Goal: Find specific page/section: Find specific page/section

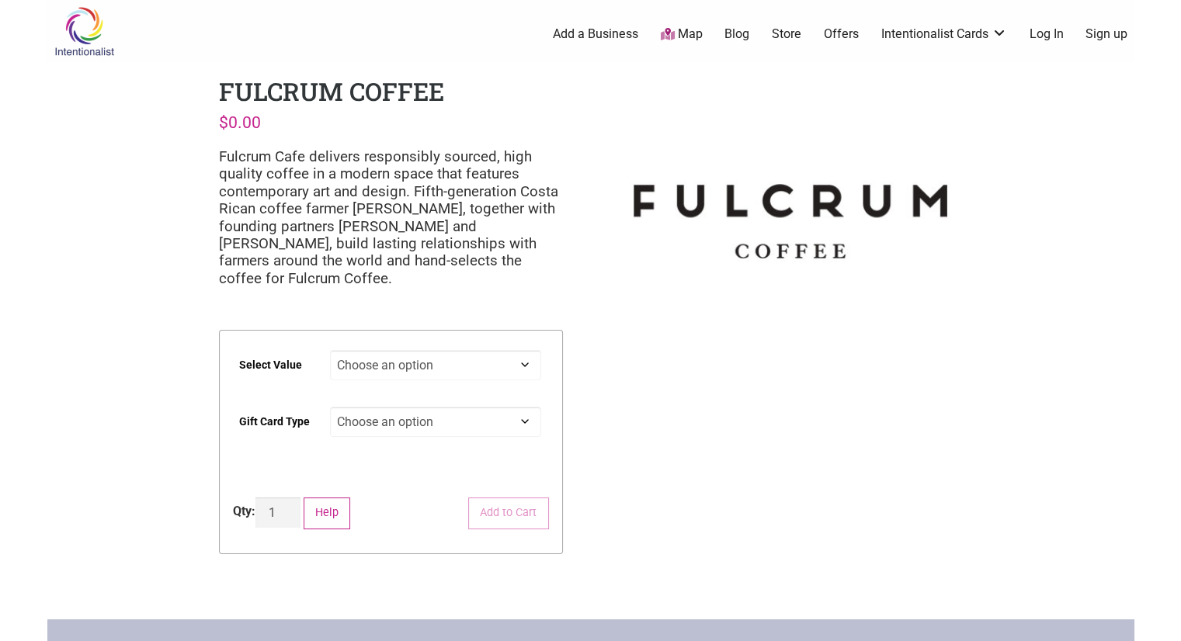
click at [693, 36] on link "Map" at bounding box center [681, 35] width 42 height 18
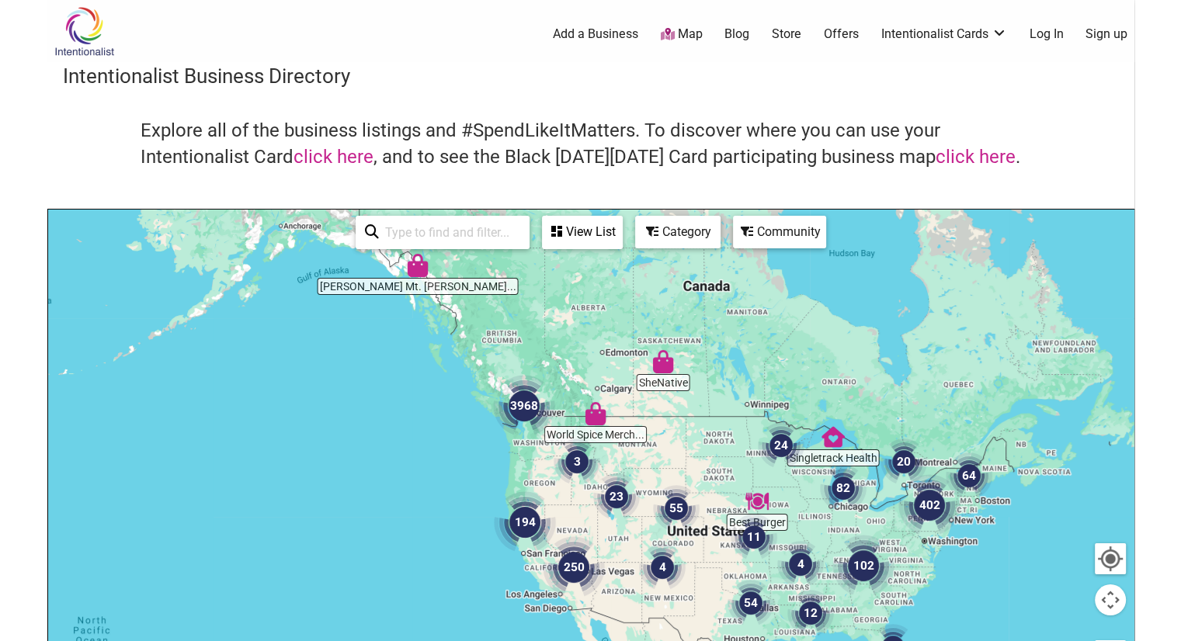
click at [426, 233] on input "search" at bounding box center [449, 232] width 141 height 30
click at [688, 234] on div "Category" at bounding box center [678, 232] width 82 height 30
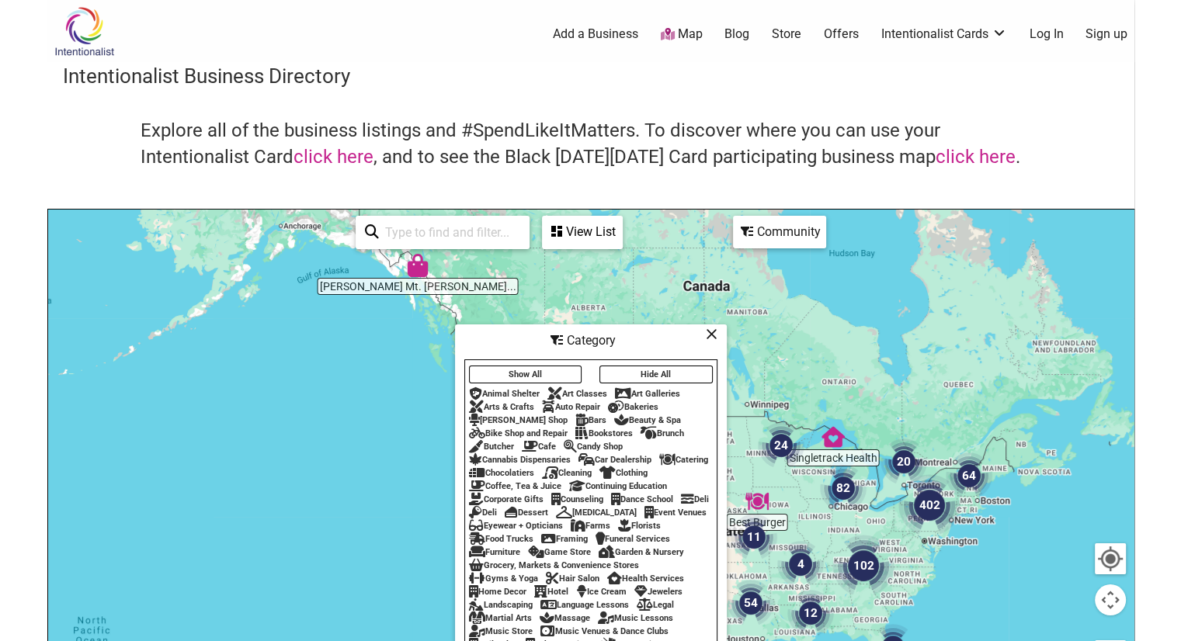
click at [547, 442] on div "Cafe" at bounding box center [539, 447] width 34 height 10
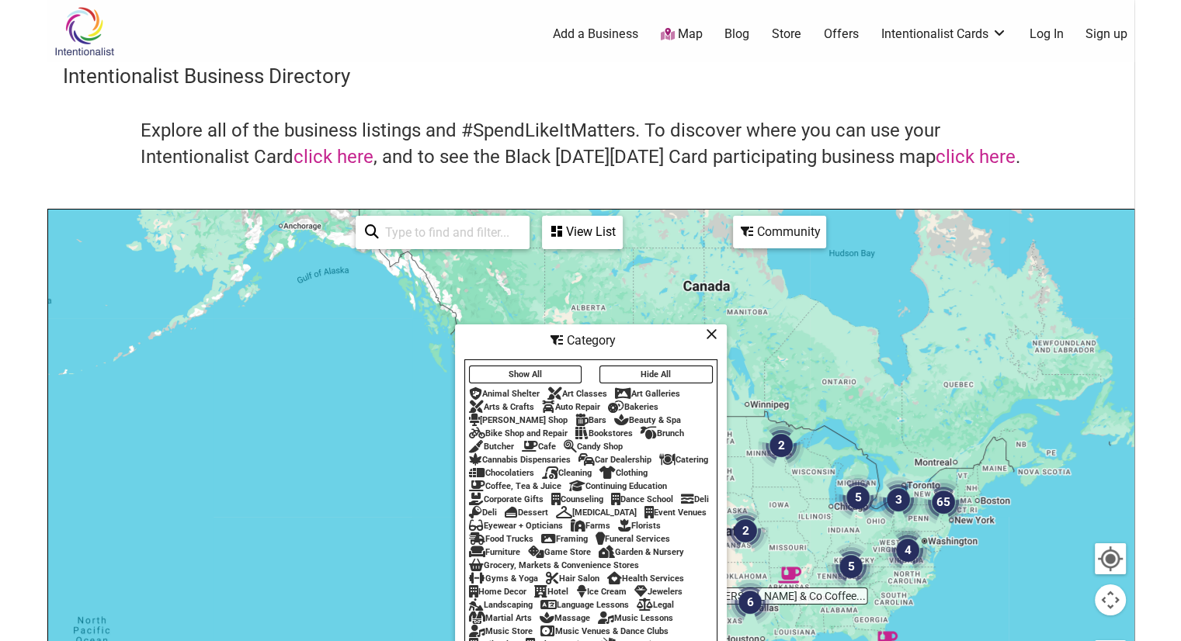
click at [547, 442] on div "Cafe" at bounding box center [539, 447] width 34 height 10
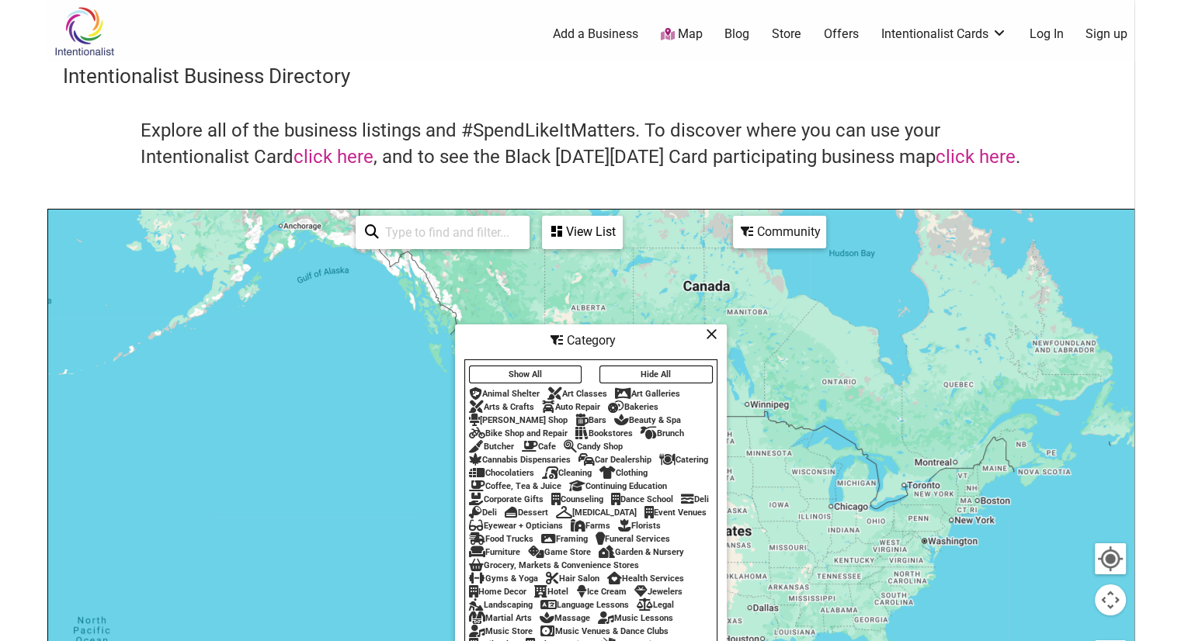
click at [711, 334] on icon at bounding box center [712, 334] width 12 height 1
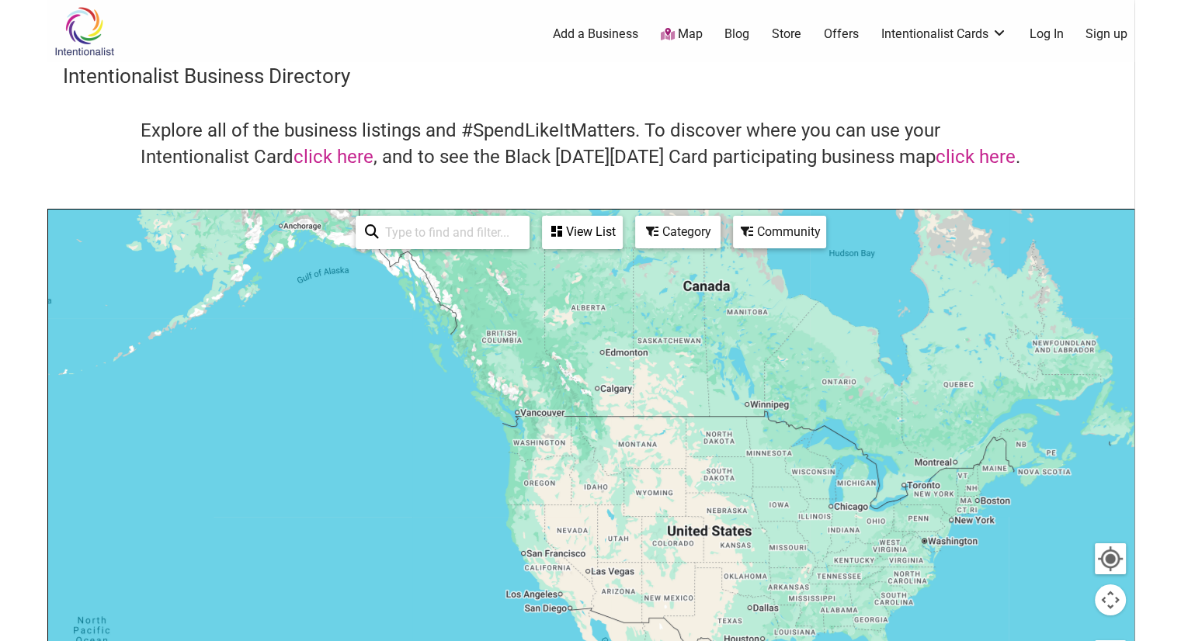
click at [662, 240] on div "Category" at bounding box center [678, 232] width 82 height 30
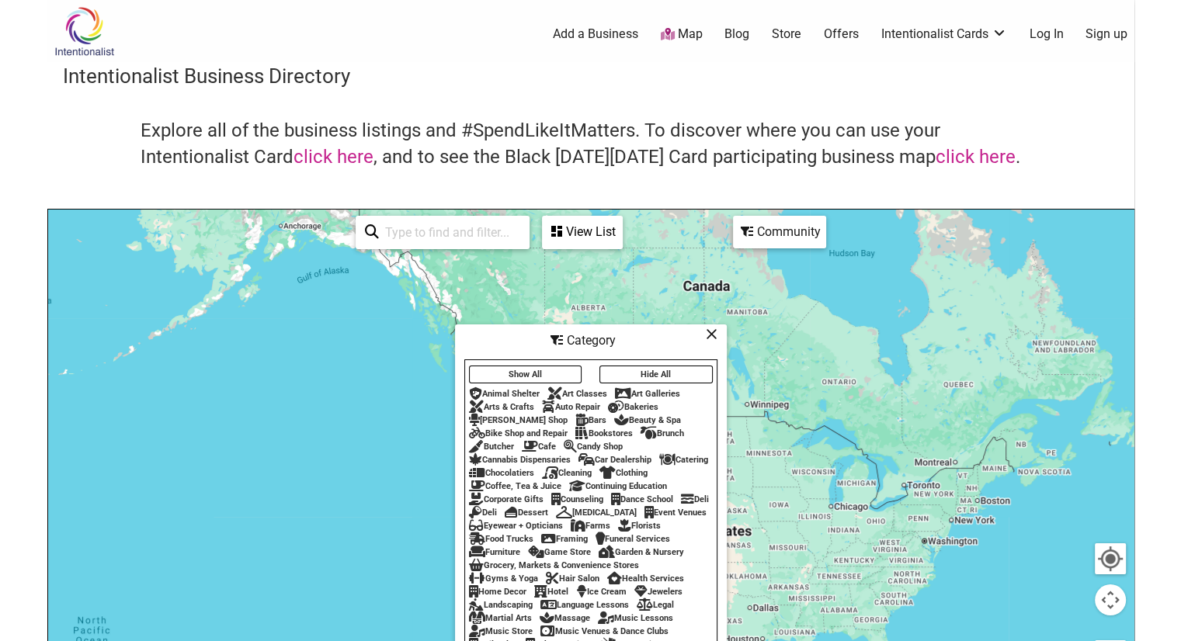
click at [587, 231] on div "View List" at bounding box center [583, 232] width 78 height 30
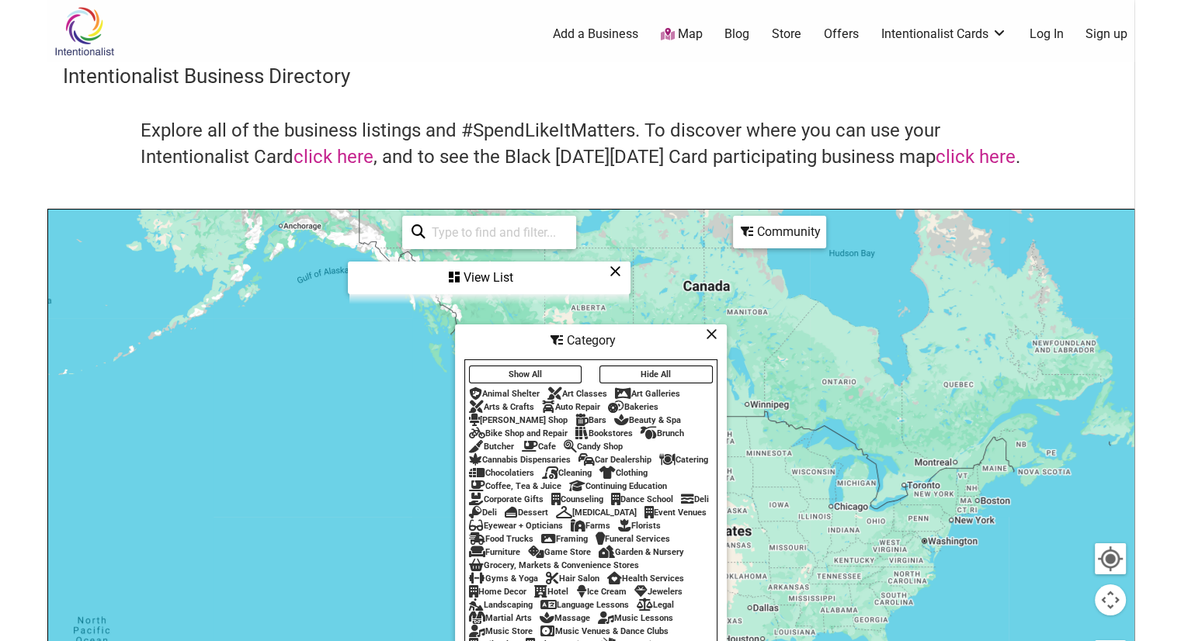
click at [498, 242] on input "search" at bounding box center [496, 232] width 141 height 30
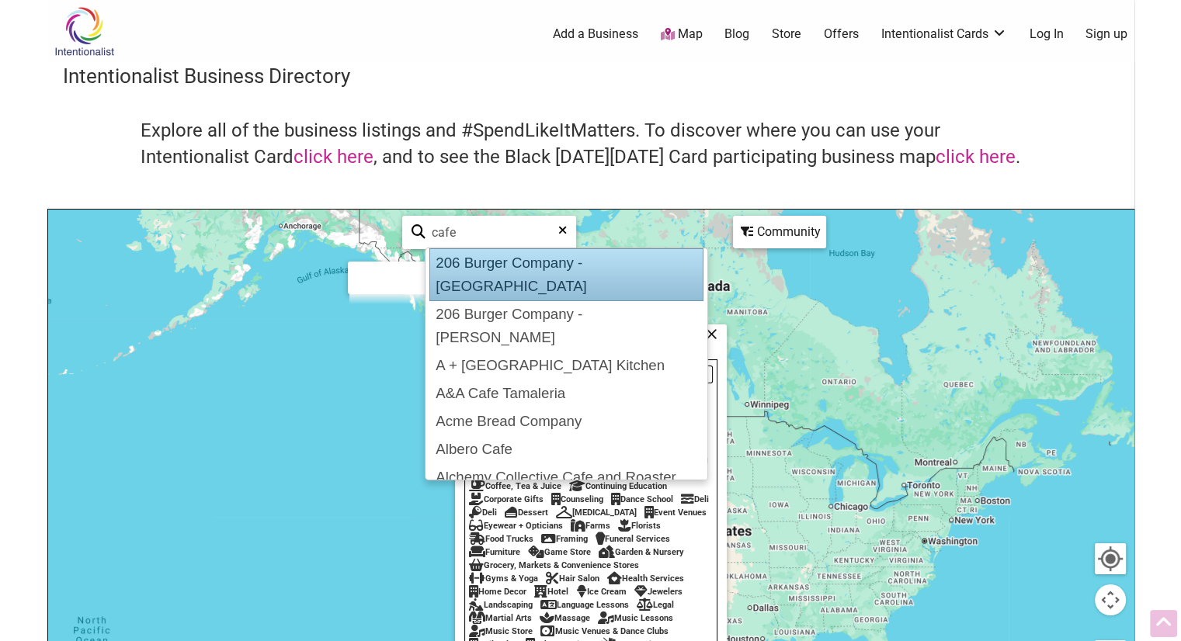
scroll to position [28, 0]
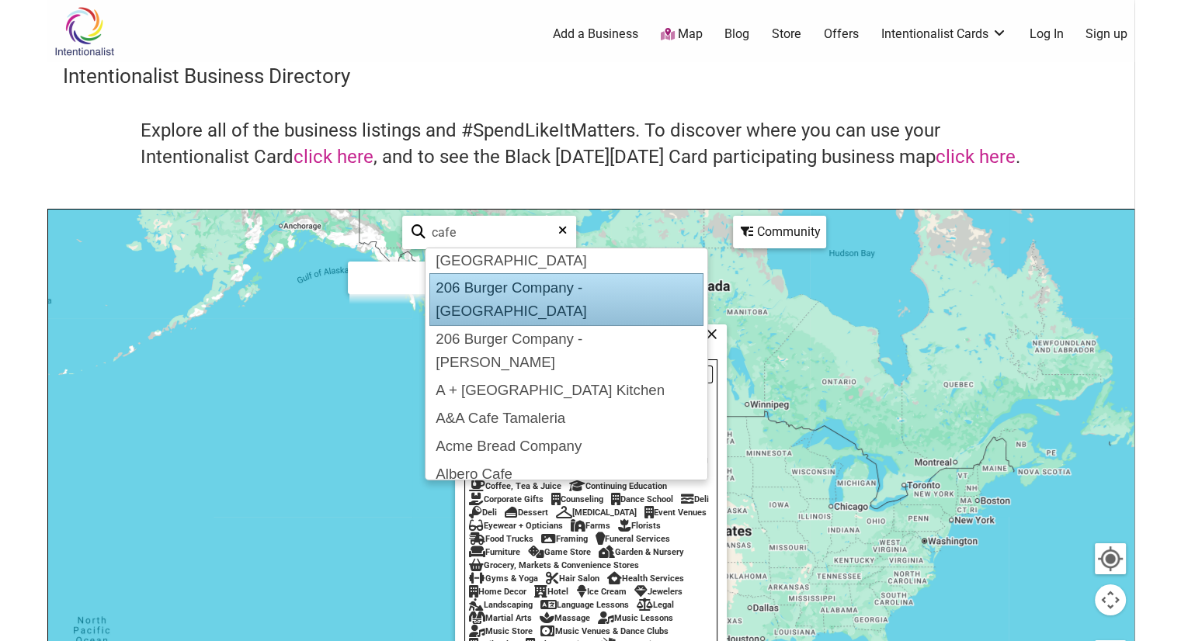
type input "cafe"
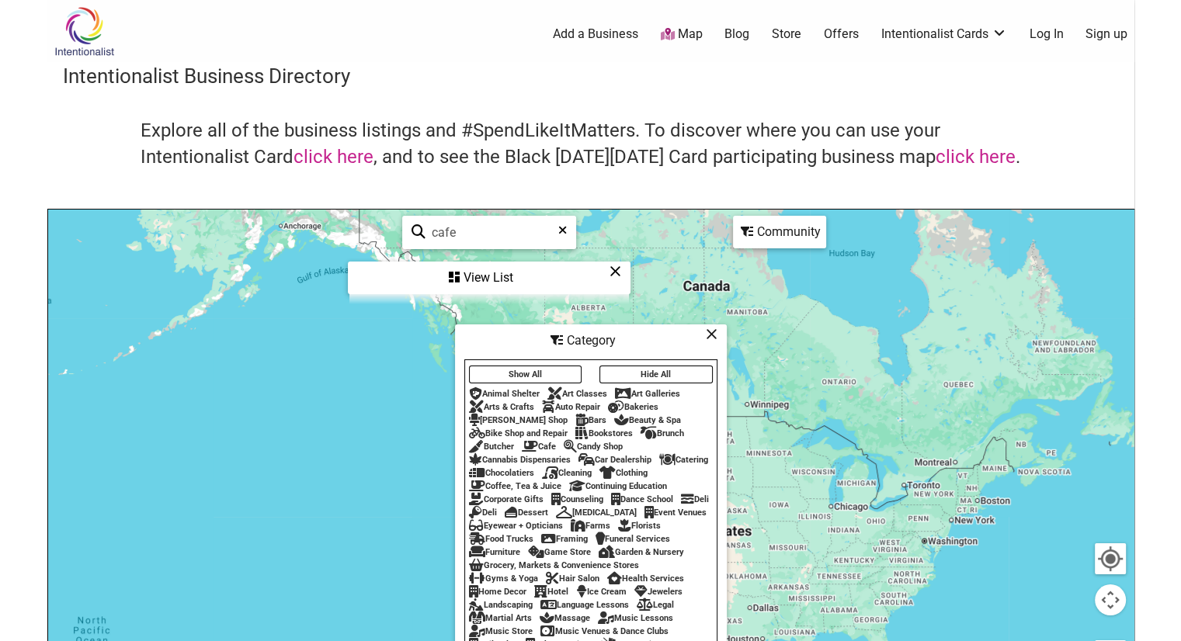
click at [828, 319] on div at bounding box center [591, 512] width 1086 height 604
click at [714, 334] on icon at bounding box center [712, 334] width 12 height 1
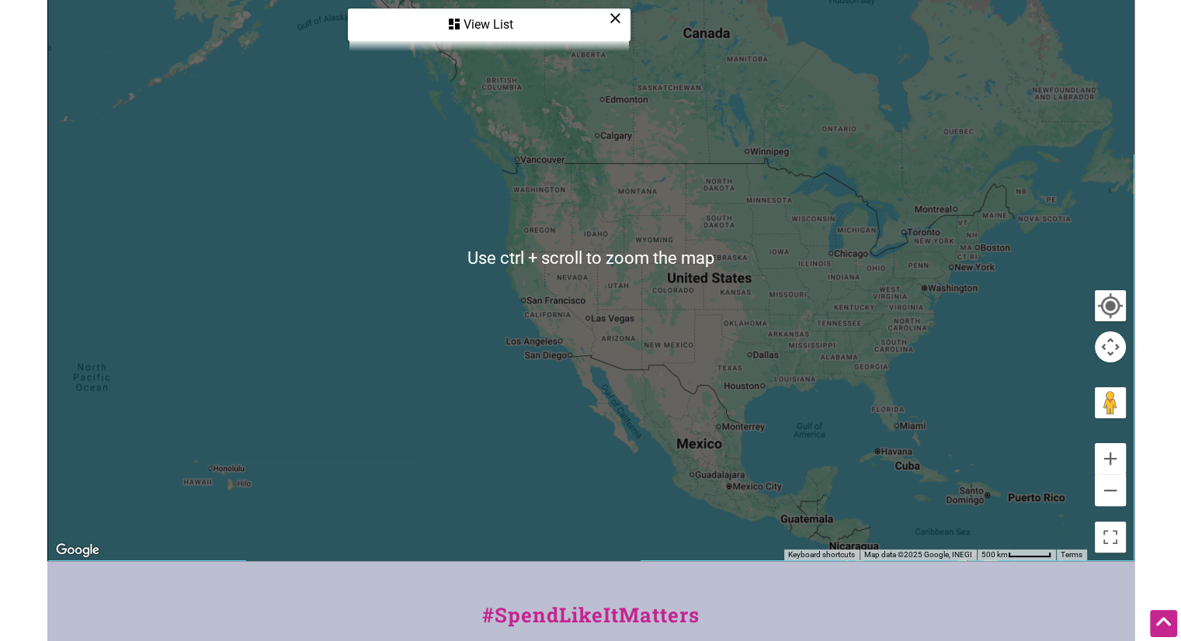
scroll to position [388, 0]
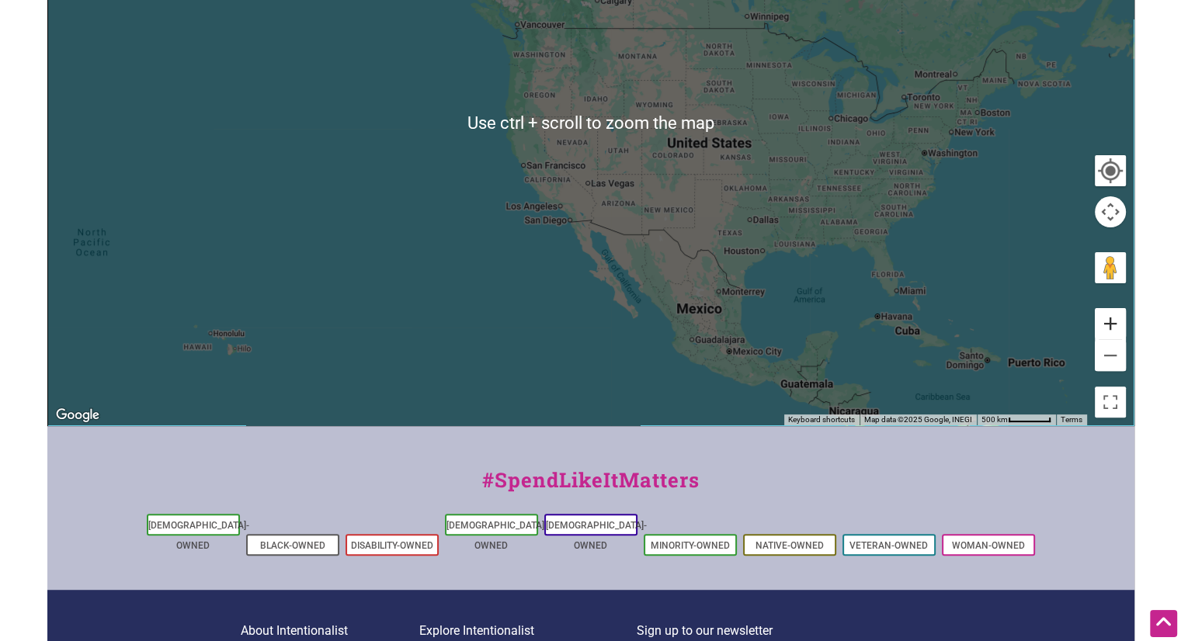
click at [1109, 322] on button "Zoom in" at bounding box center [1110, 323] width 31 height 31
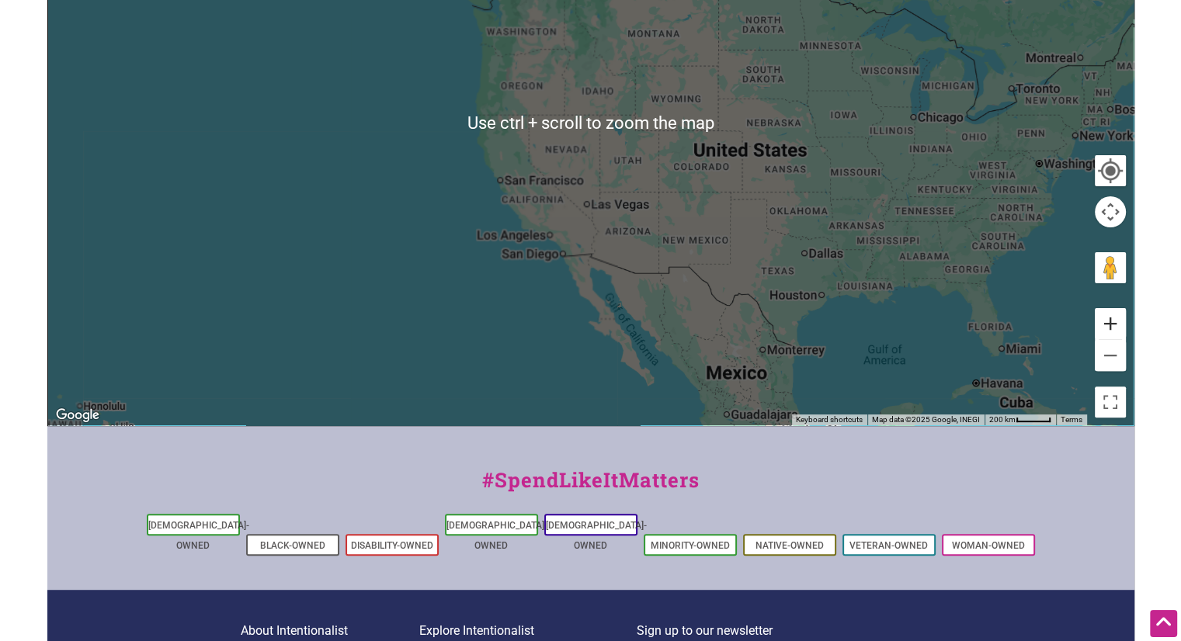
click at [1109, 322] on button "Zoom in" at bounding box center [1110, 323] width 31 height 31
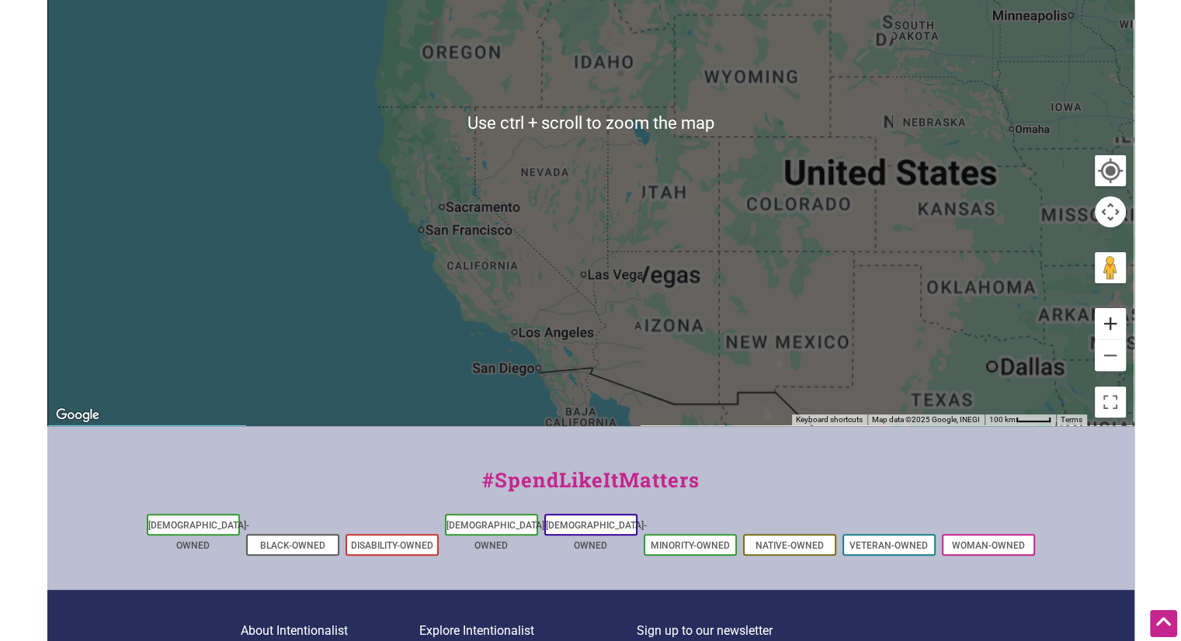
click at [1109, 322] on button "Zoom in" at bounding box center [1110, 323] width 31 height 31
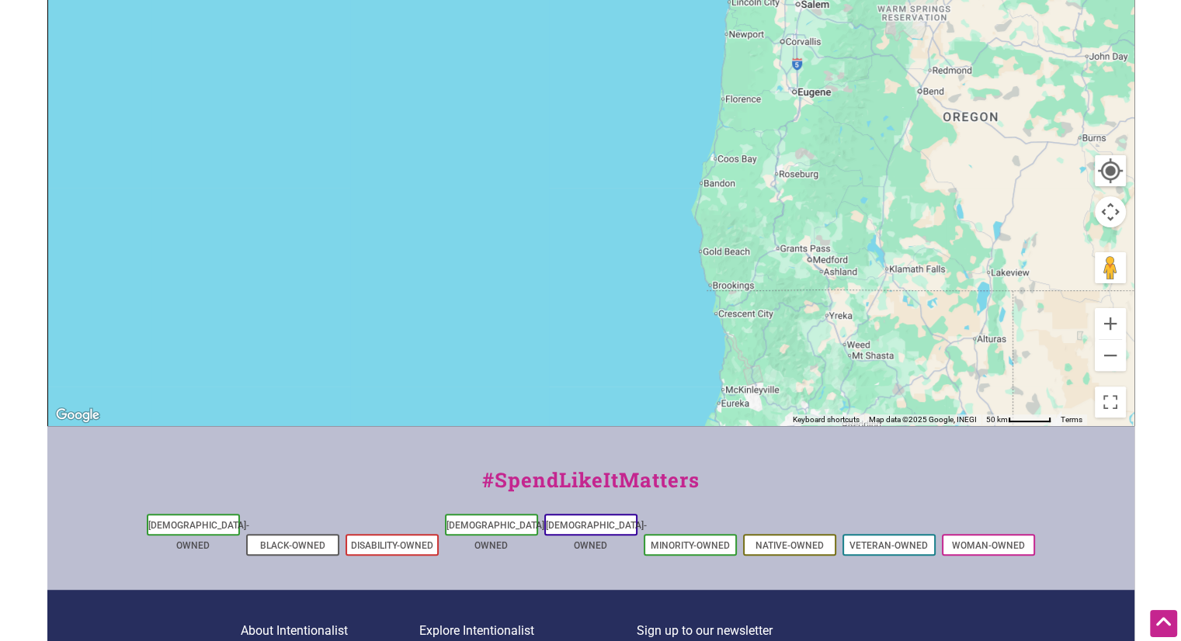
drag, startPoint x: 348, startPoint y: 223, endPoint x: 1079, endPoint y: 415, distance: 756.3
click at [1087, 416] on div at bounding box center [591, 123] width 1086 height 604
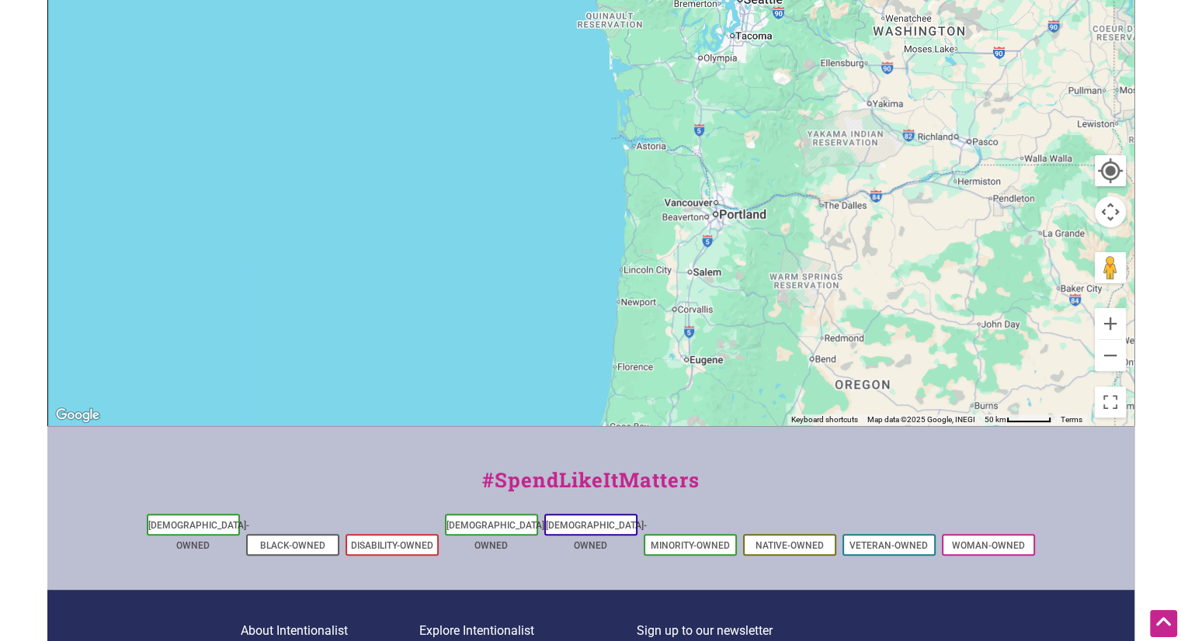
drag, startPoint x: 1001, startPoint y: 235, endPoint x: 900, endPoint y: 492, distance: 276.2
click at [900, 492] on div "Intentionalist Spend like it matters 0 Add a Business Map Blog Store Offers Int…" at bounding box center [590, 214] width 1087 height 1205
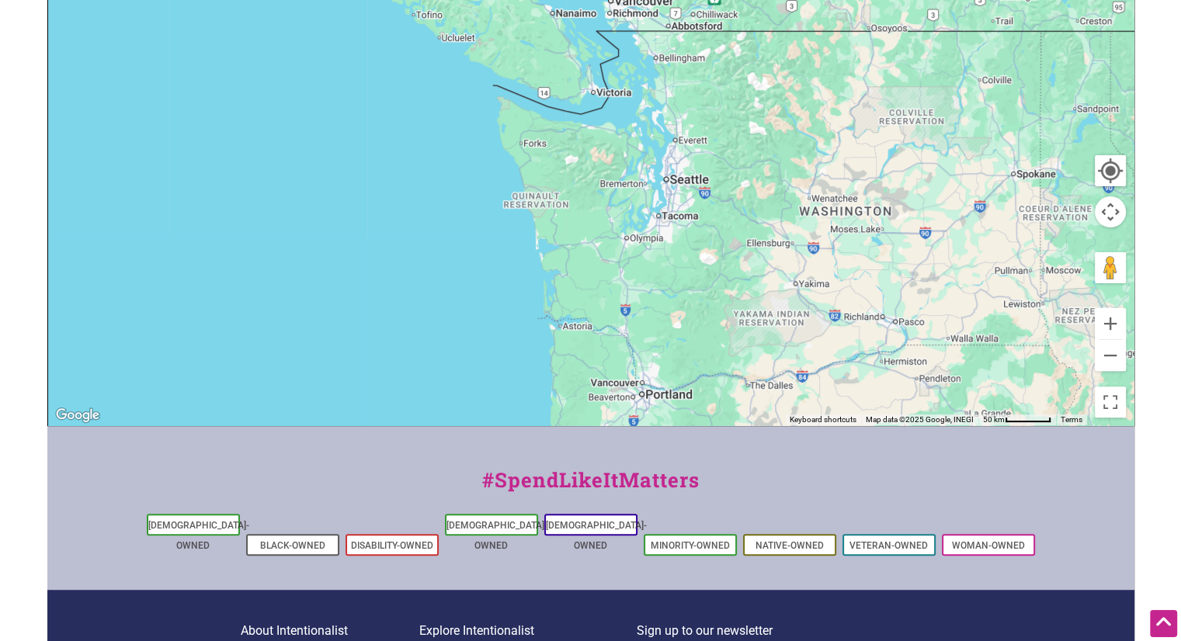
drag, startPoint x: 857, startPoint y: 221, endPoint x: 758, endPoint y: 440, distance: 240.2
click at [758, 440] on div "Intentionalist Spend like it matters 0 Add a Business Map Blog Store Offers Int…" at bounding box center [590, 214] width 1087 height 1205
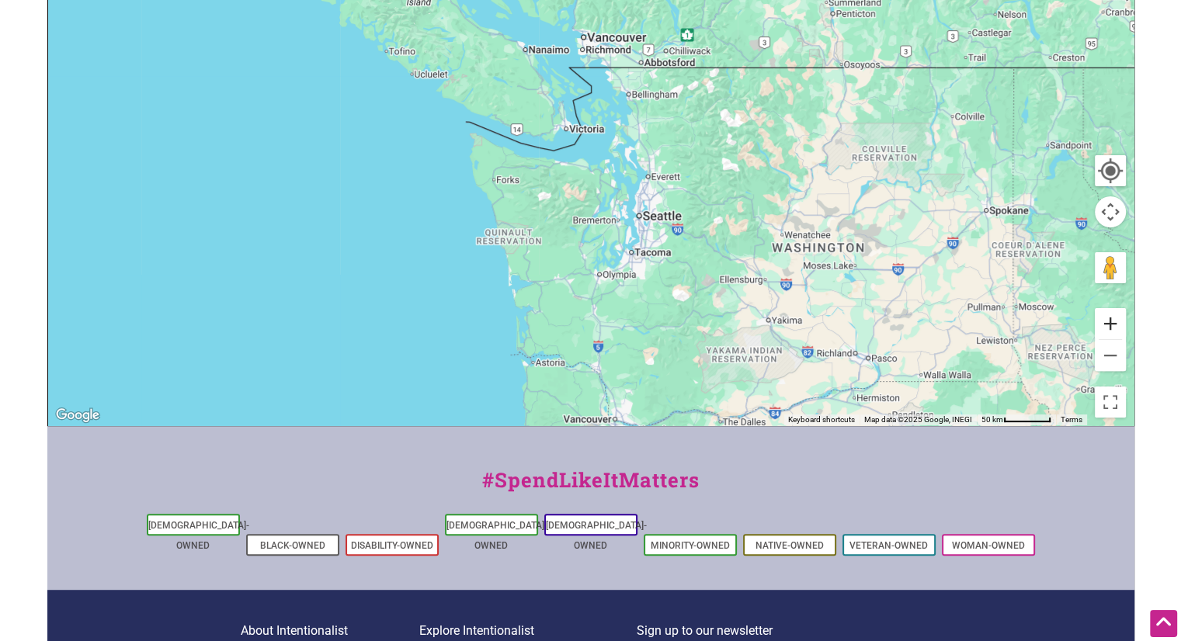
click at [1115, 324] on button "Zoom in" at bounding box center [1110, 323] width 31 height 31
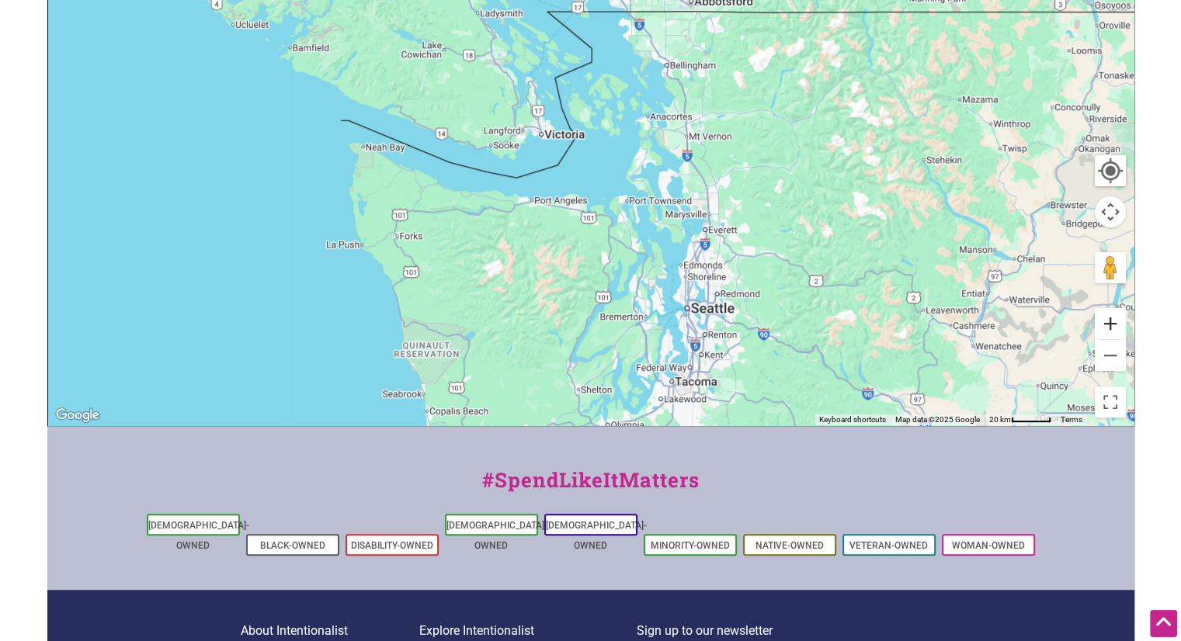
click at [1114, 328] on button "Zoom in" at bounding box center [1110, 323] width 31 height 31
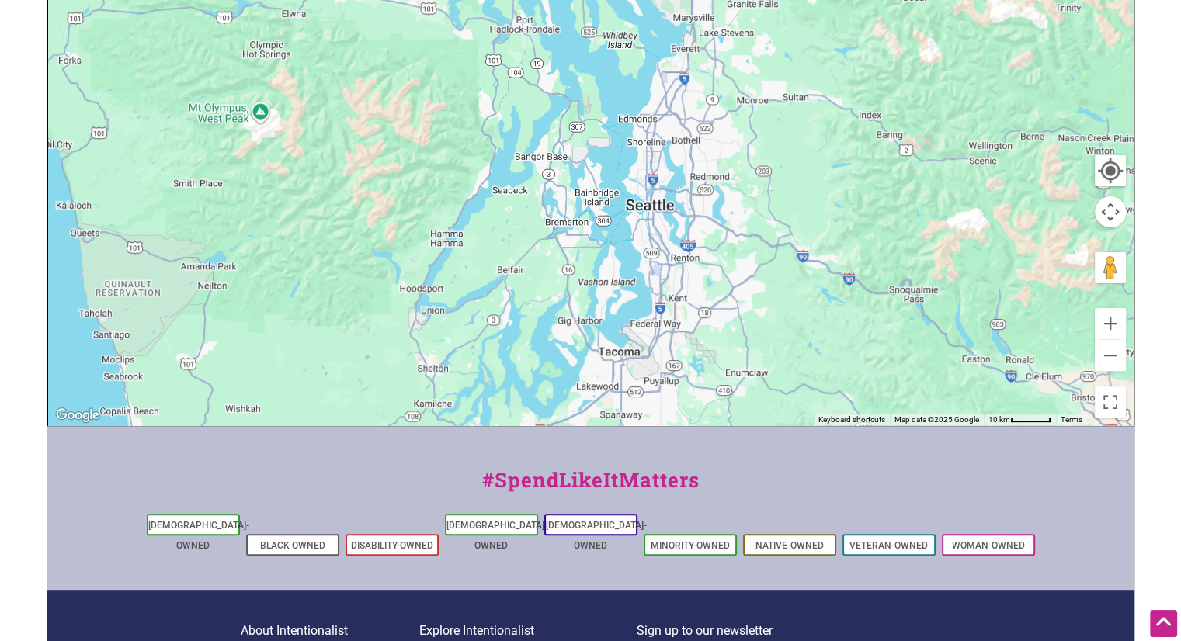
drag, startPoint x: 961, startPoint y: 290, endPoint x: 825, endPoint y: -5, distance: 324.9
click at [289, 534] on li "Black-Owned" at bounding box center [292, 545] width 93 height 22
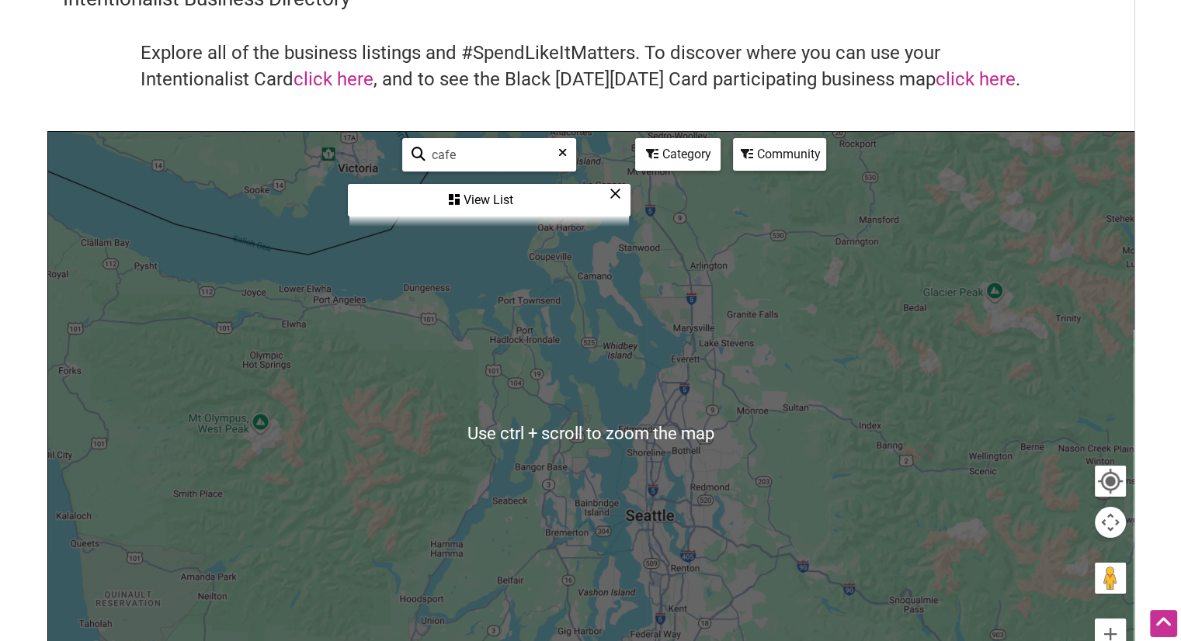
scroll to position [0, 0]
